Goal: Find specific page/section: Find specific page/section

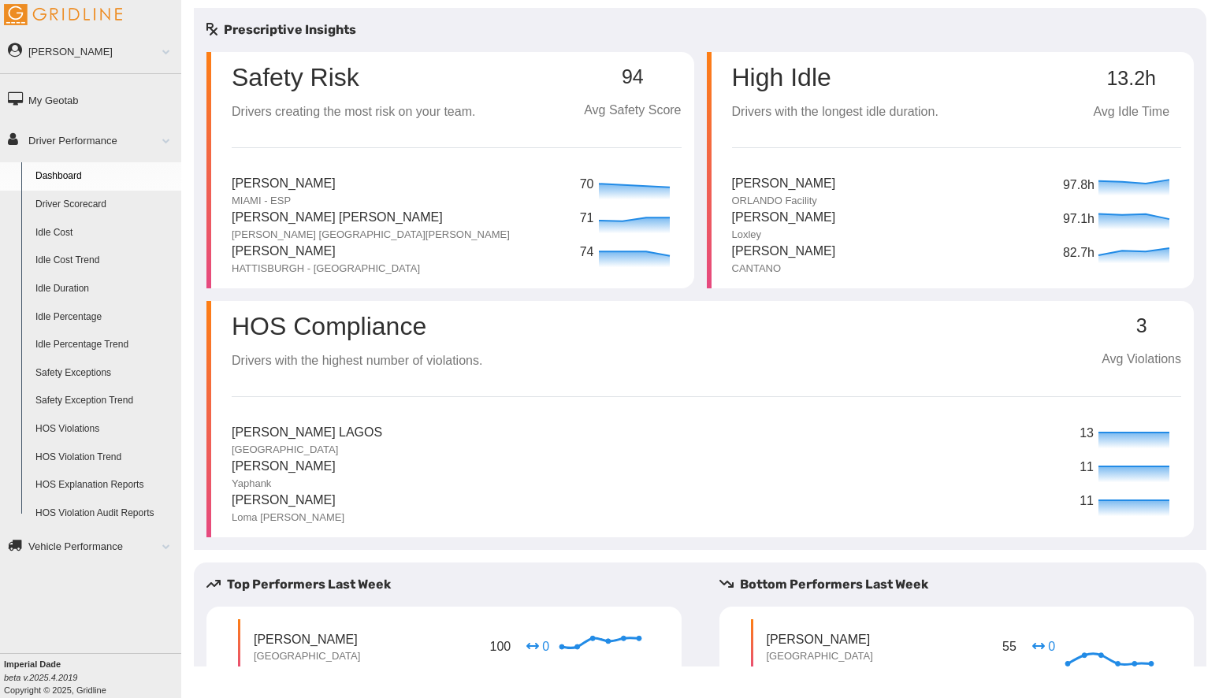
click at [95, 206] on link "Driver Scorecard" at bounding box center [104, 205] width 153 height 28
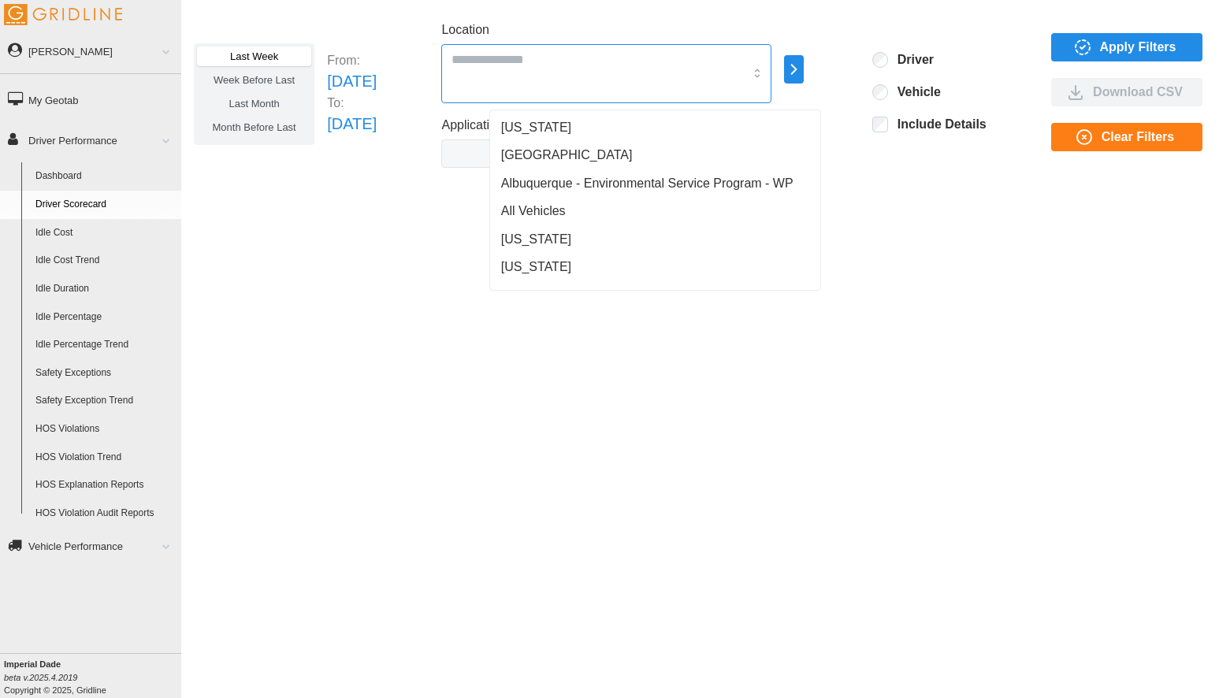
click at [771, 72] on div at bounding box center [605, 73] width 329 height 59
click at [803, 70] on icon "button" at bounding box center [794, 69] width 18 height 19
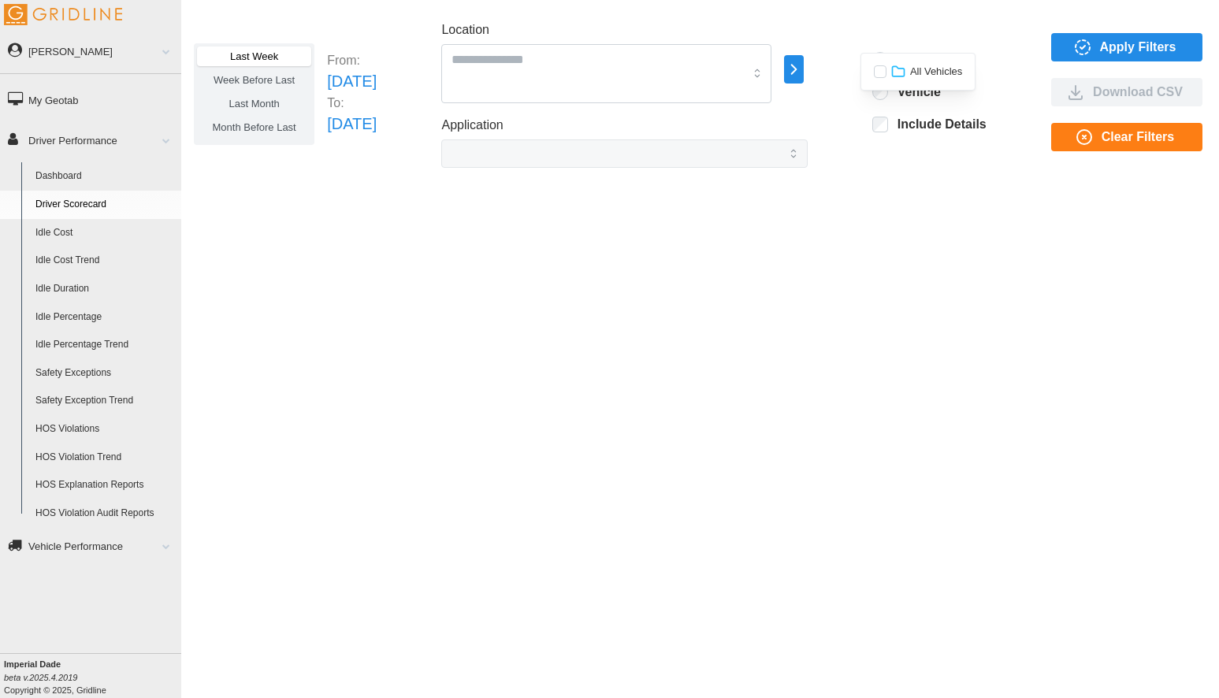
click at [803, 70] on icon "button" at bounding box center [794, 69] width 18 height 19
click at [583, 78] on div at bounding box center [605, 73] width 329 height 59
